Goal: Obtain resource: Download file/media

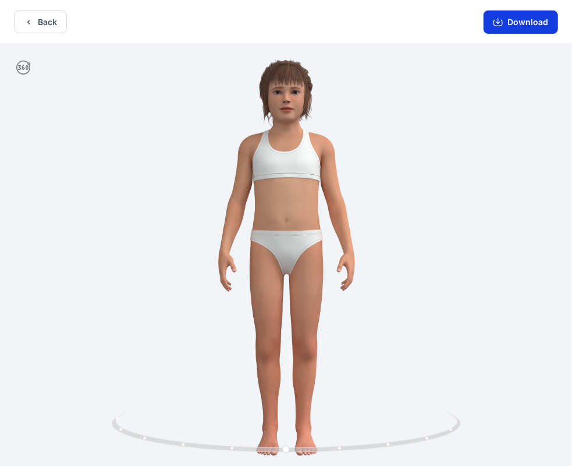
click at [512, 14] on button "Download" at bounding box center [521, 21] width 75 height 23
click at [54, 24] on button "Back" at bounding box center [40, 21] width 53 height 23
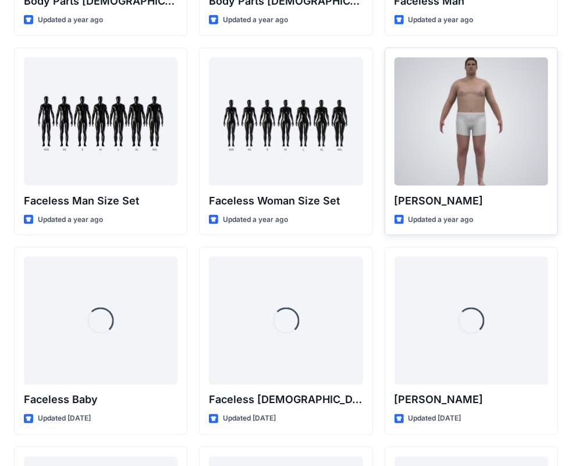
scroll to position [667, 0]
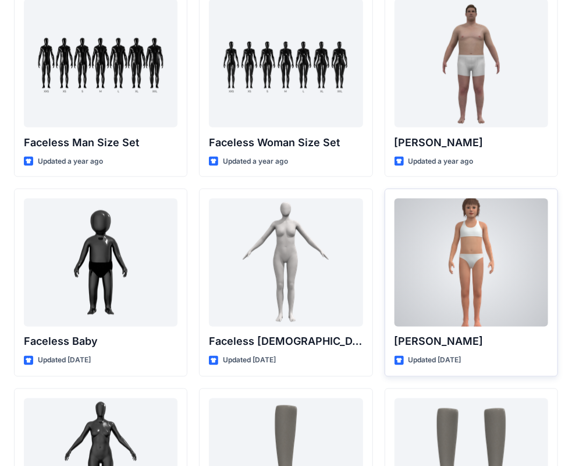
click at [462, 341] on p "[PERSON_NAME]" at bounding box center [472, 342] width 154 height 16
click at [471, 310] on div at bounding box center [472, 263] width 154 height 128
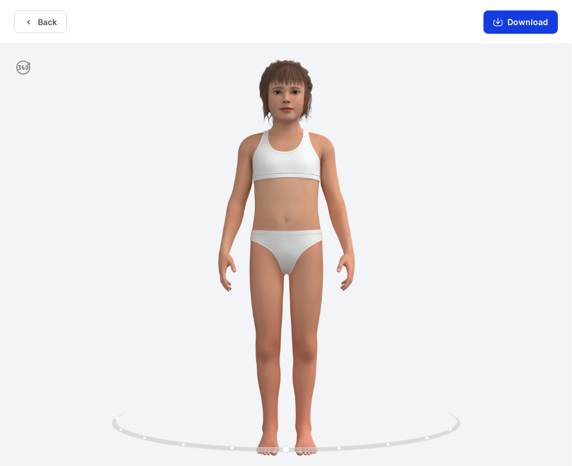
click at [493, 23] on button "Download" at bounding box center [521, 21] width 75 height 23
